Goal: Task Accomplishment & Management: Manage account settings

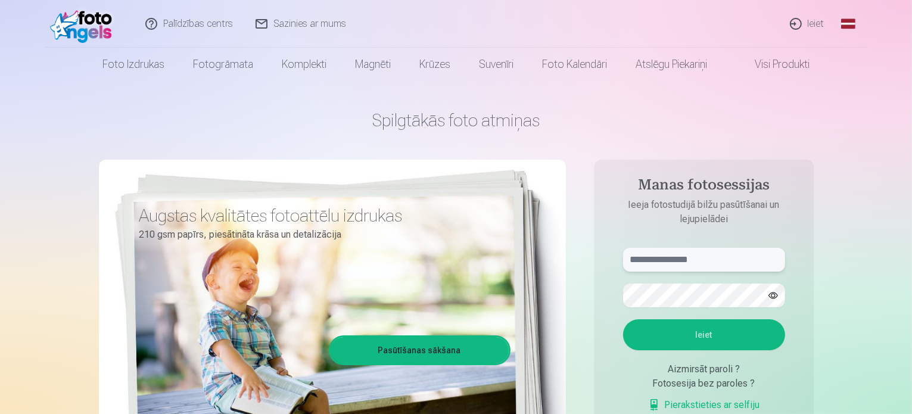
click at [655, 257] on input "text" at bounding box center [704, 260] width 162 height 24
type input "**********"
click at [623, 319] on button "Ieiet" at bounding box center [704, 334] width 162 height 31
